Goal: Check status: Check status

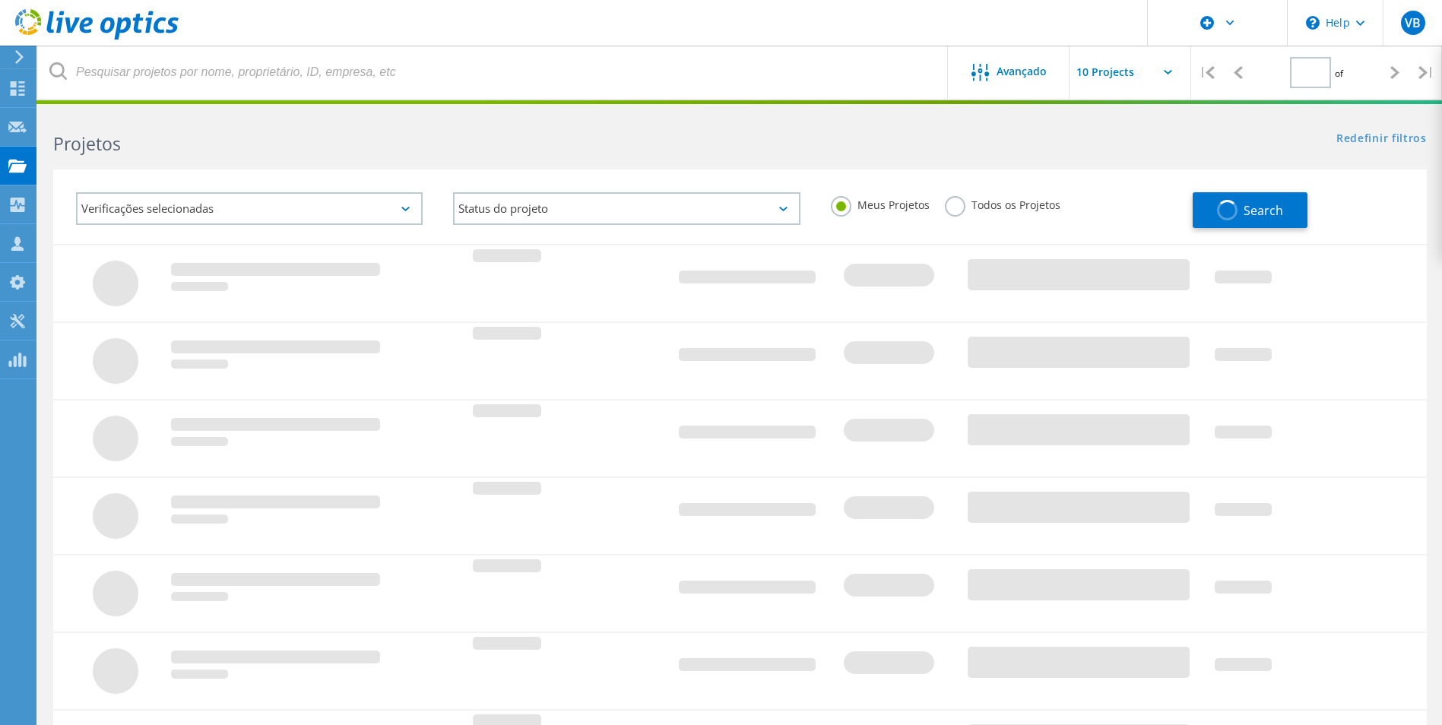
type input "1"
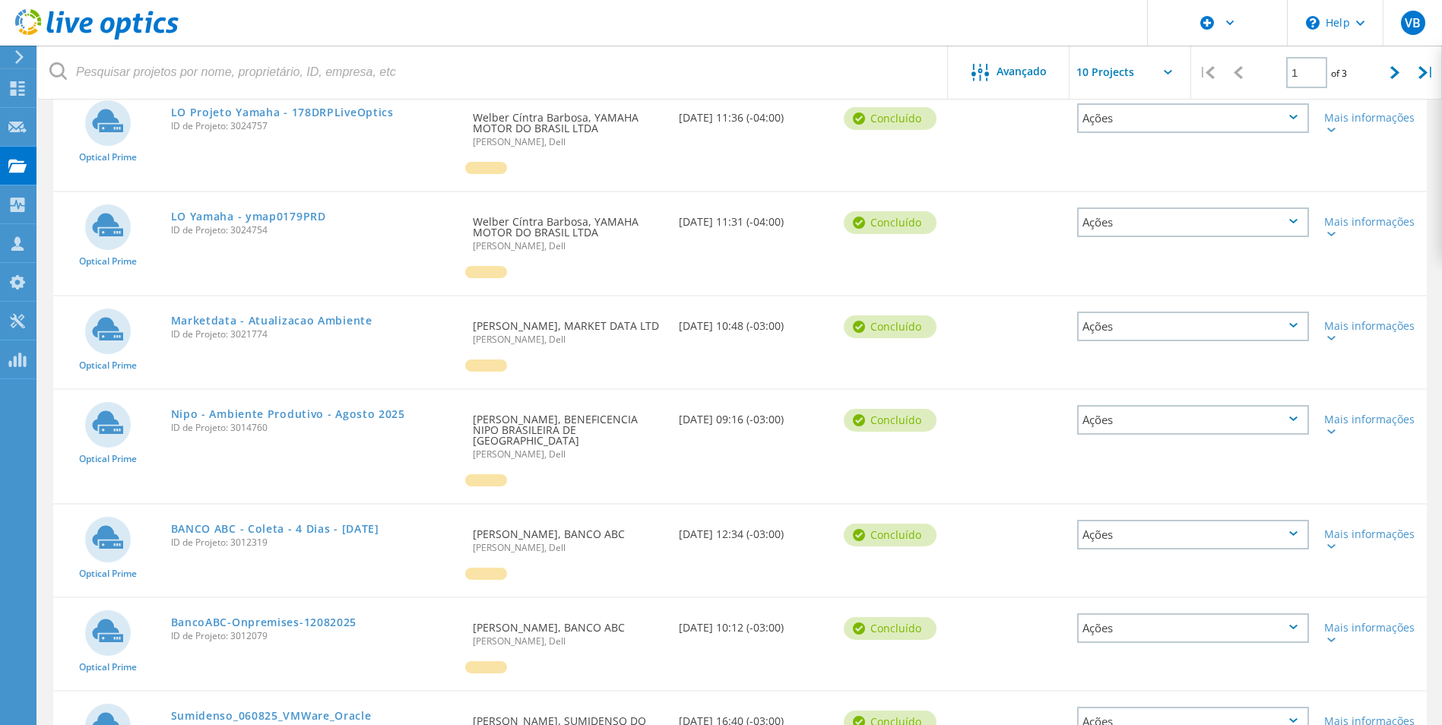
scroll to position [456, 0]
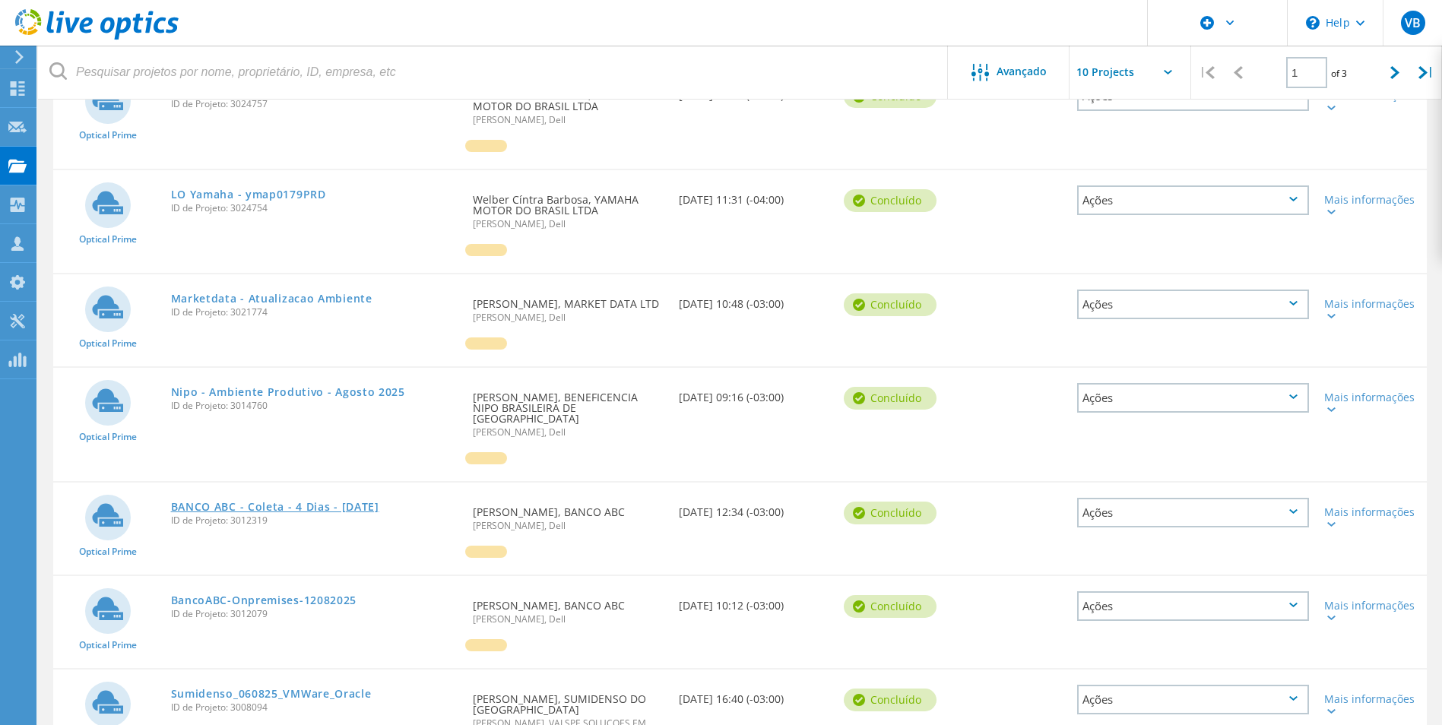
click at [228, 502] on link "BANCO ABC - [PERSON_NAME] - 4 [PERSON_NAME] - [DATE]" at bounding box center [275, 507] width 208 height 11
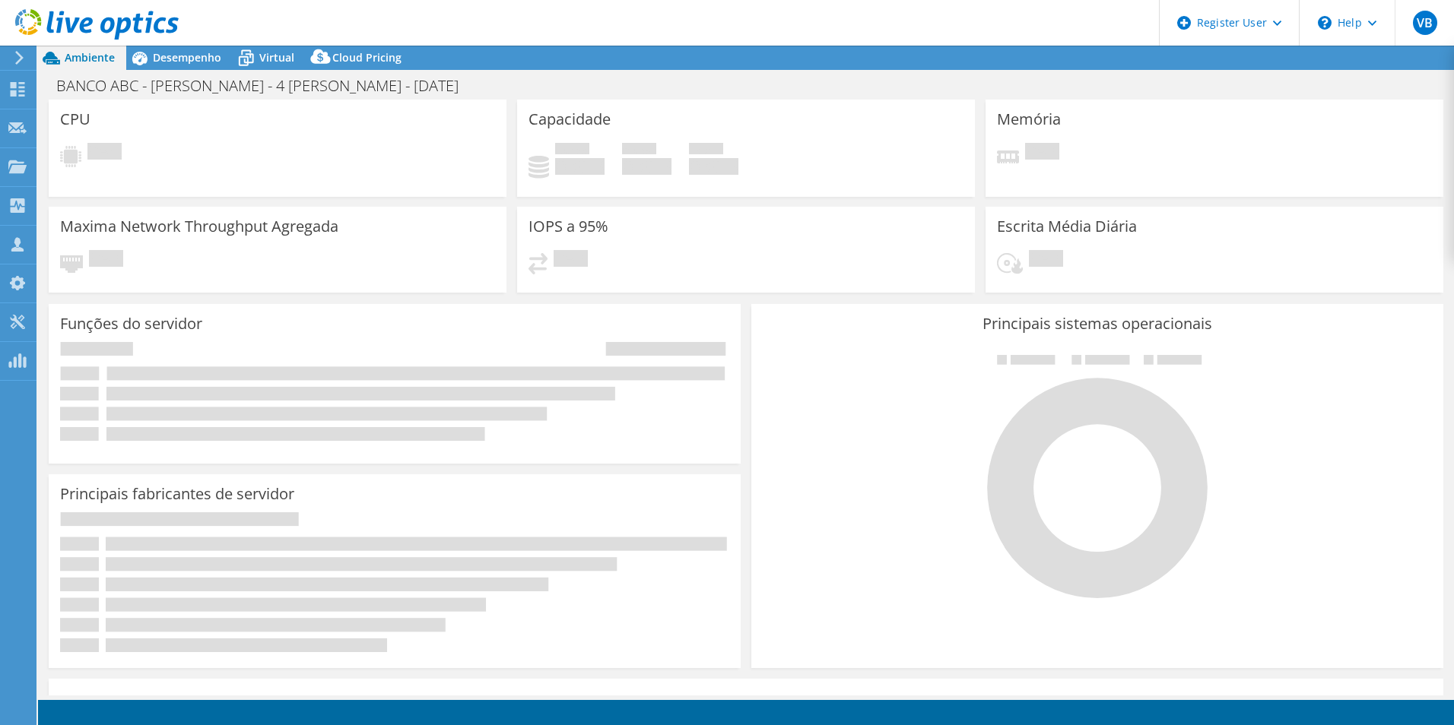
select select "USD"
